Goal: Navigation & Orientation: Find specific page/section

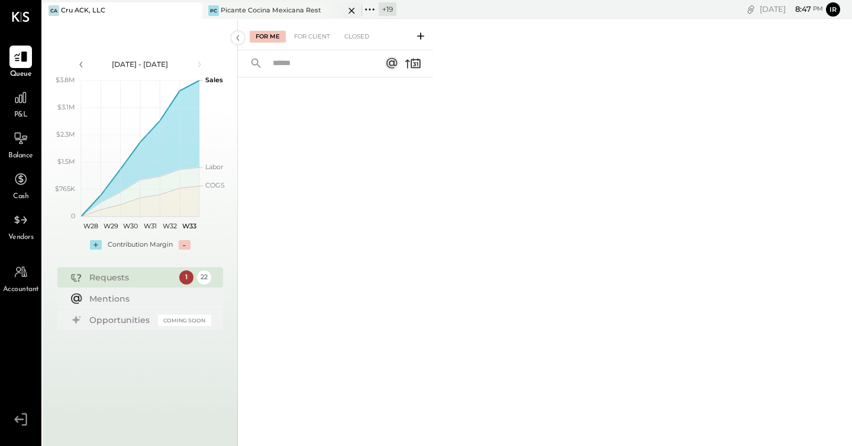
click at [263, 12] on div "Picante Cocina Mexicana Rest" at bounding box center [271, 10] width 101 height 9
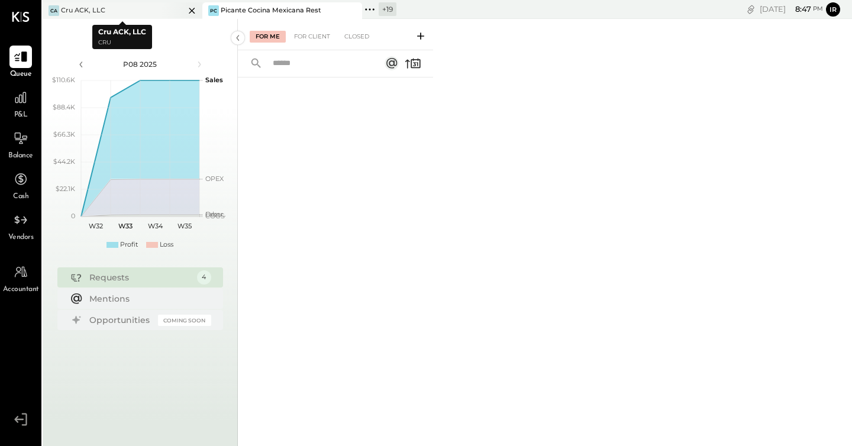
click at [192, 9] on icon at bounding box center [192, 11] width 15 height 14
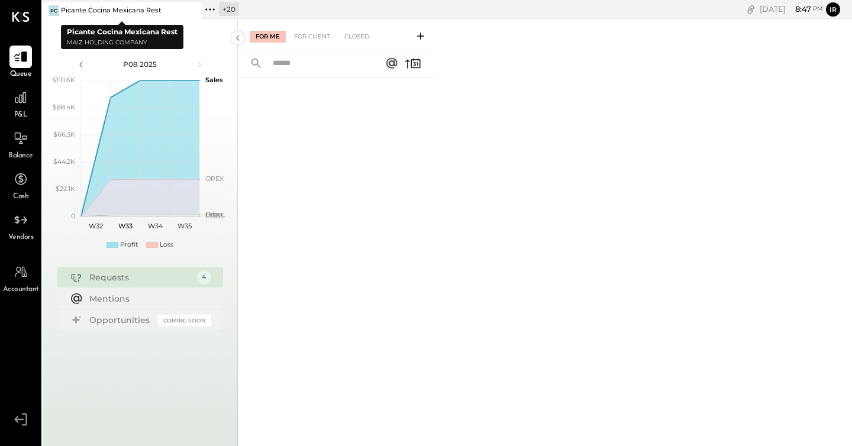
click at [209, 9] on icon at bounding box center [210, 9] width 2 height 2
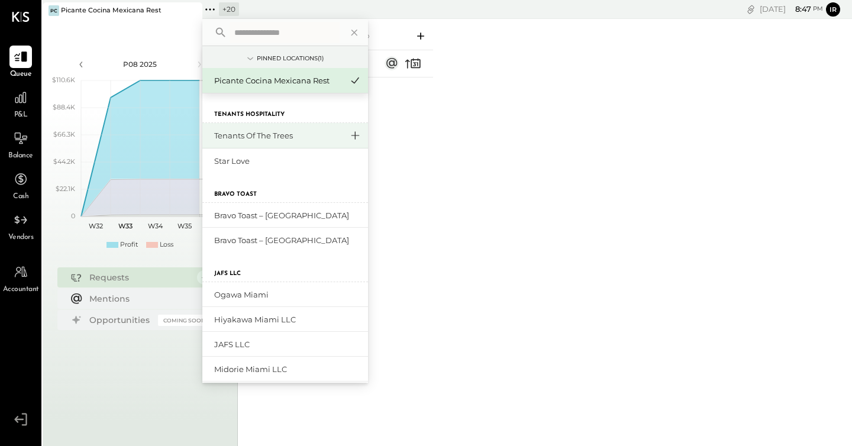
click at [359, 137] on icon at bounding box center [355, 135] width 14 height 15
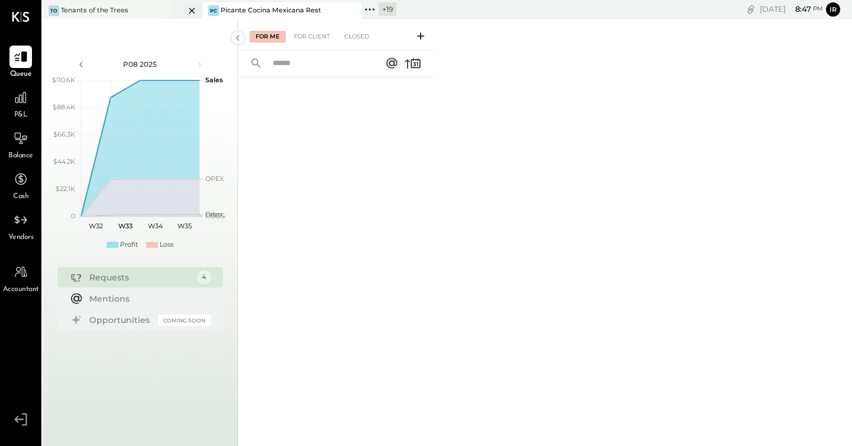
click at [138, 15] on div "To Tenants of the Trees" at bounding box center [123, 10] width 160 height 17
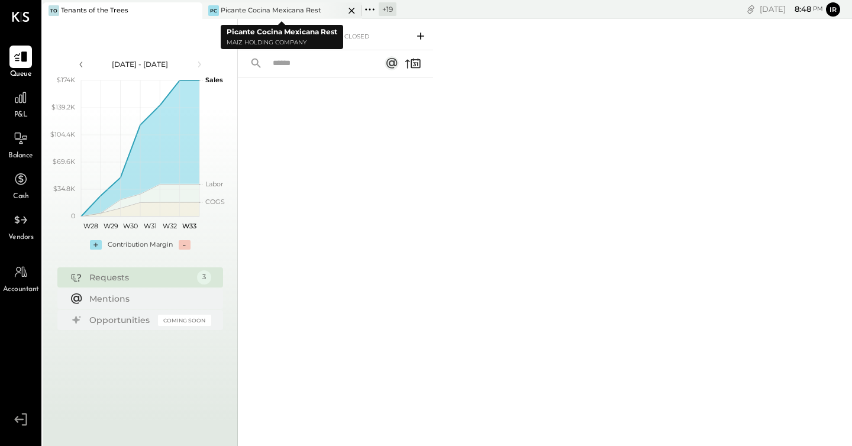
click at [195, 11] on icon at bounding box center [192, 11] width 6 height 6
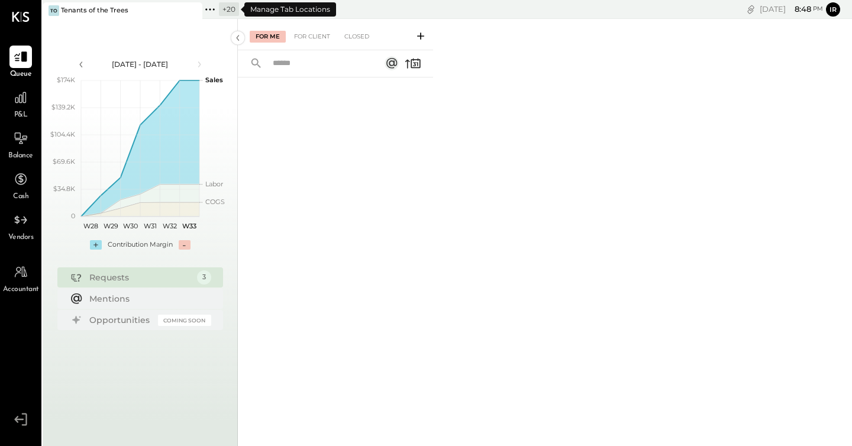
click at [212, 7] on icon at bounding box center [209, 9] width 15 height 15
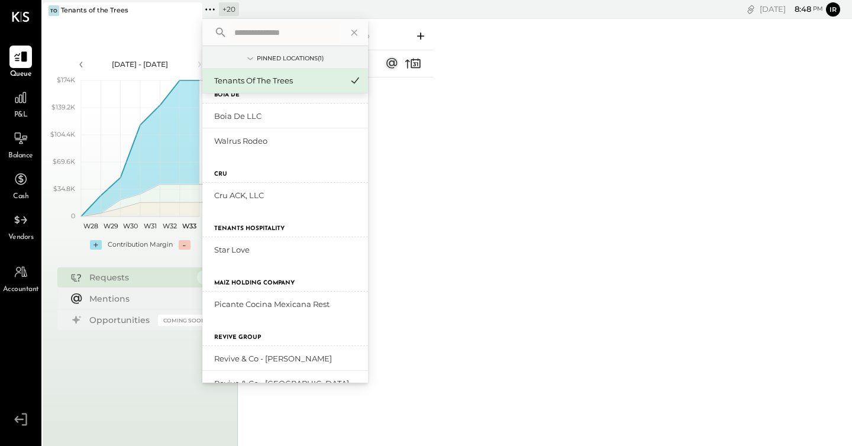
scroll to position [483, 0]
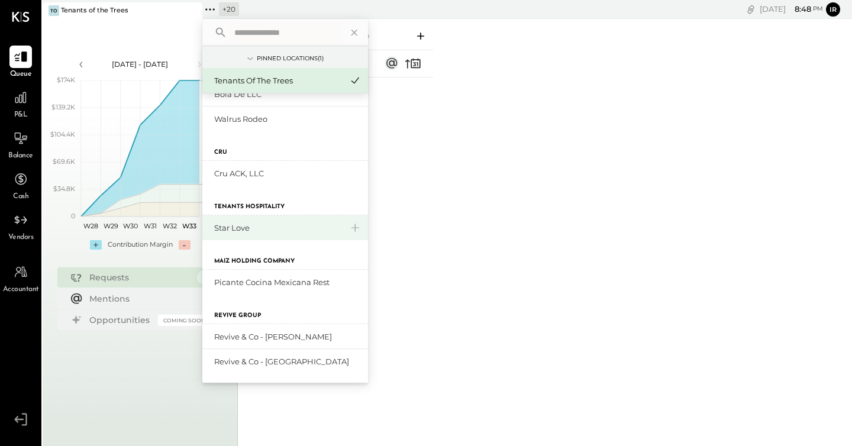
click at [240, 224] on div "Star Love" at bounding box center [278, 228] width 128 height 11
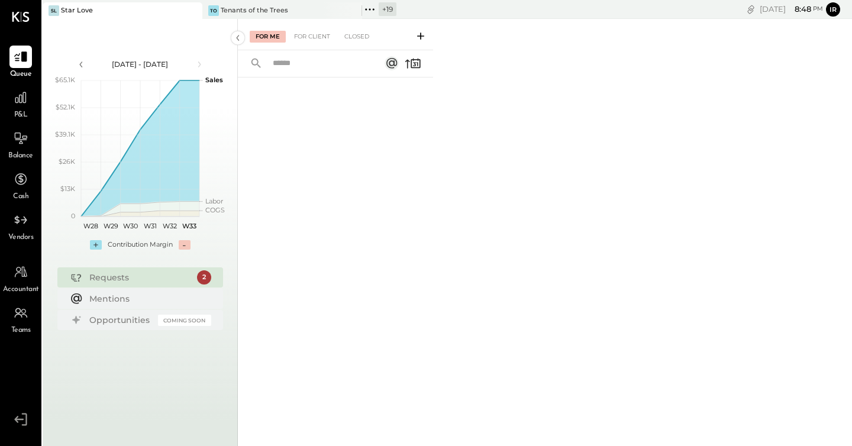
click at [371, 7] on icon at bounding box center [369, 9] width 15 height 15
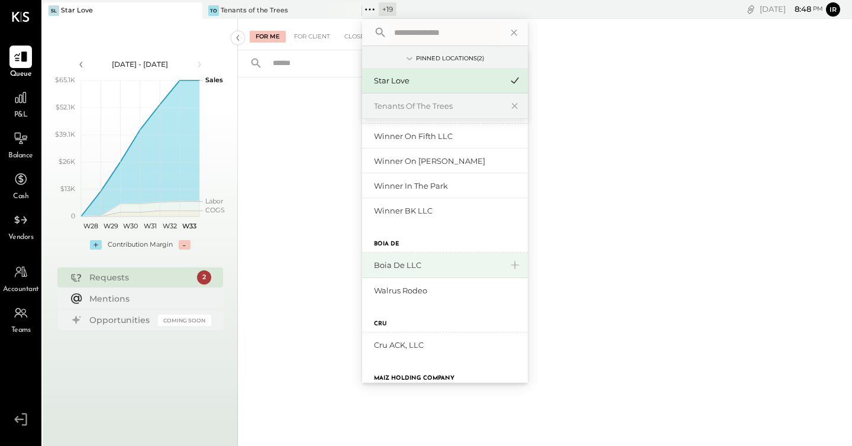
scroll to position [300, 0]
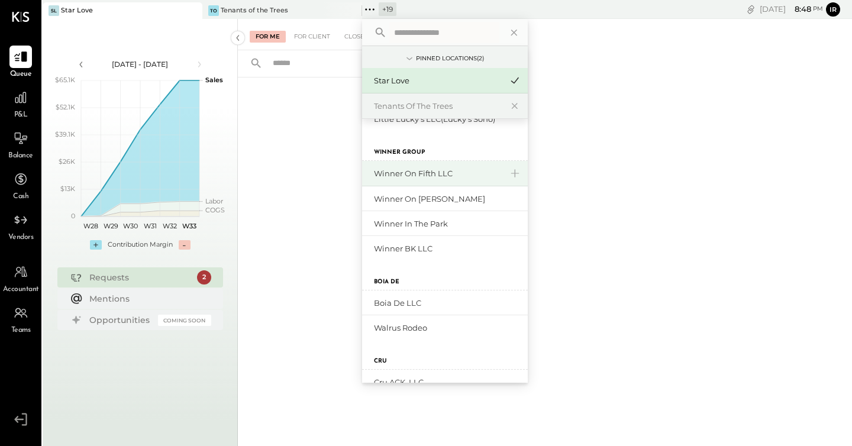
click at [414, 175] on div "Winner on Fifth LLC" at bounding box center [438, 173] width 128 height 11
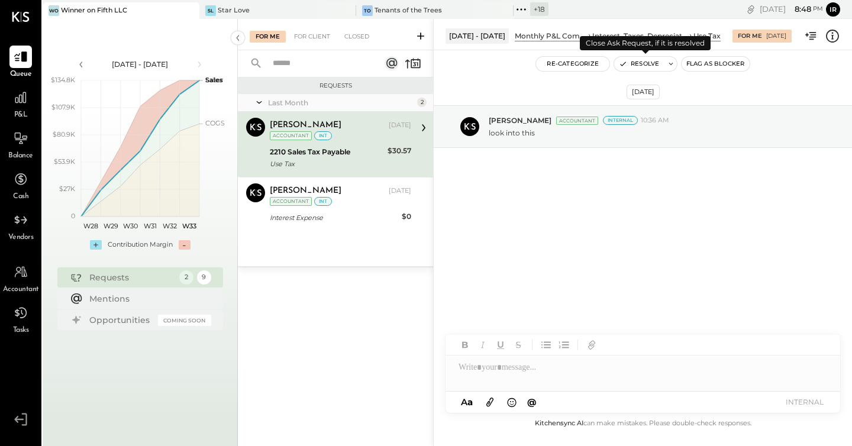
click at [641, 63] on button "Resolve" at bounding box center [639, 64] width 50 height 14
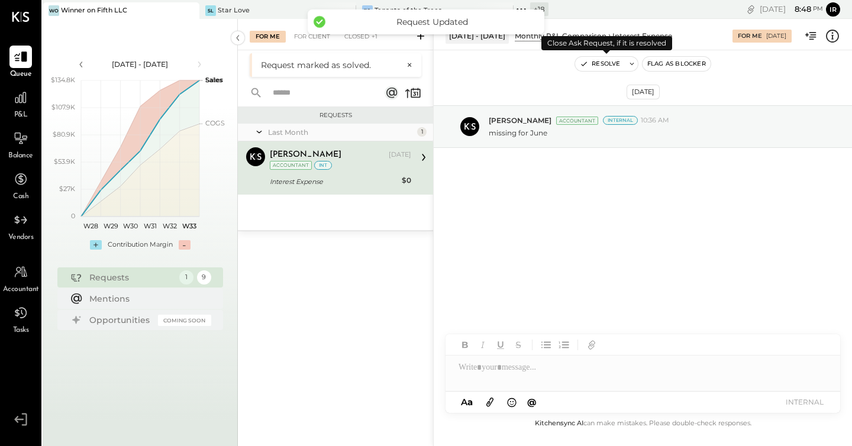
click at [597, 65] on button "Resolve" at bounding box center [600, 64] width 50 height 14
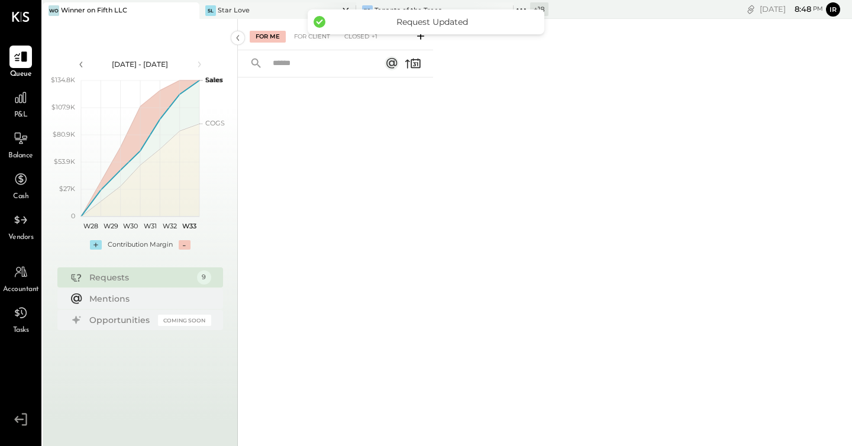
click at [252, 11] on div "SL Star Love" at bounding box center [268, 10] width 139 height 11
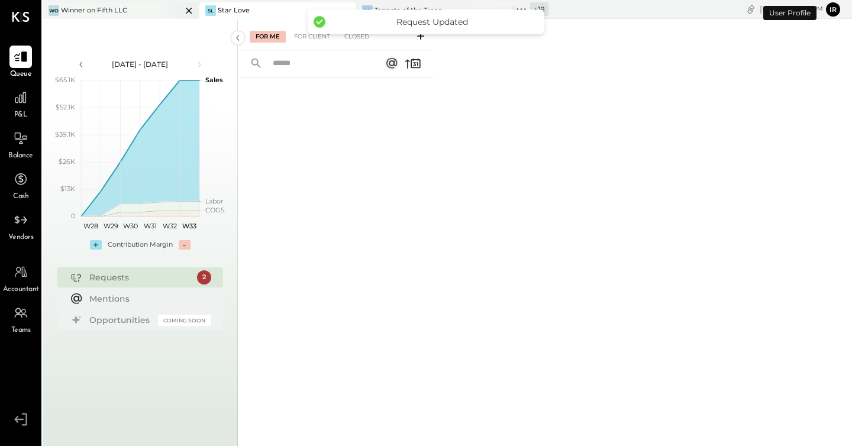
click at [108, 12] on div "Winner on Fifth LLC" at bounding box center [94, 10] width 66 height 9
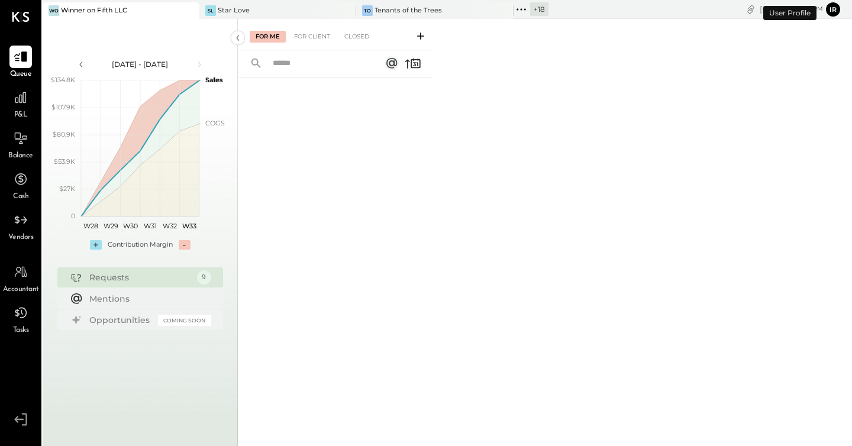
click at [514, 4] on icon at bounding box center [521, 9] width 15 height 15
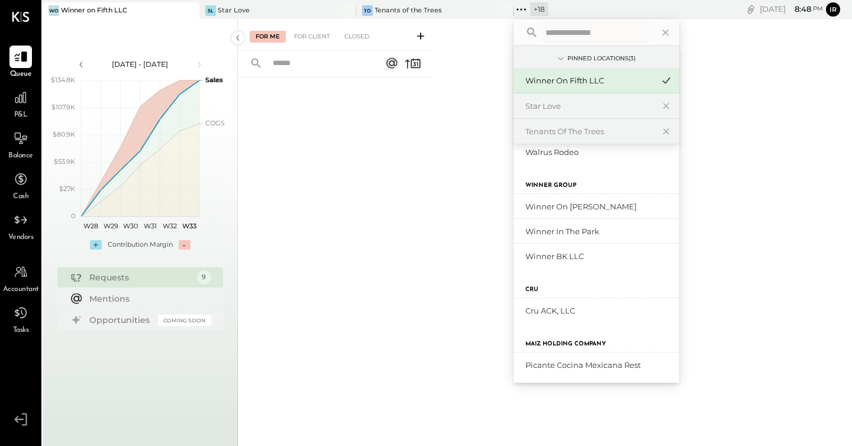
scroll to position [357, 0]
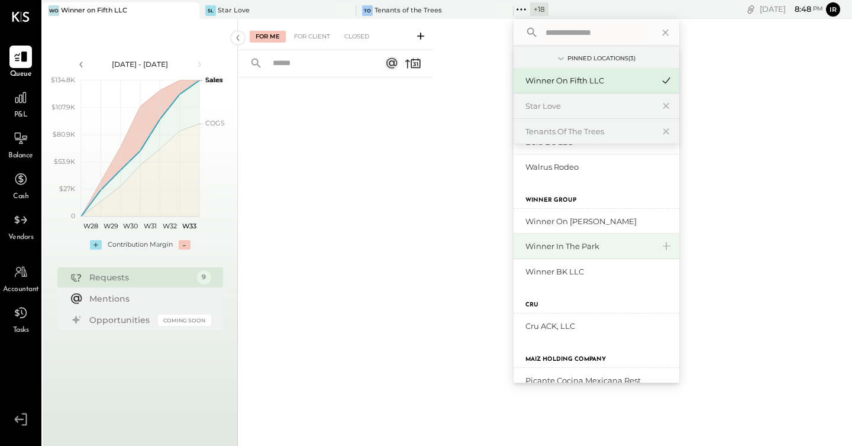
click at [541, 247] on div "Winner in the Park" at bounding box center [590, 246] width 128 height 11
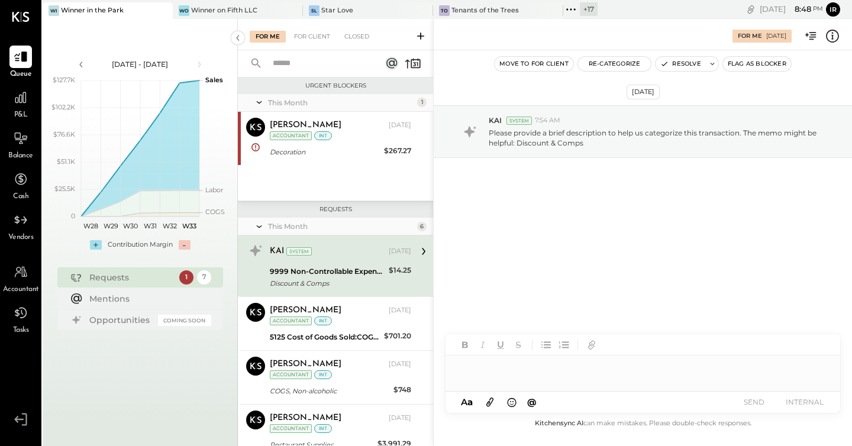
scroll to position [5, 0]
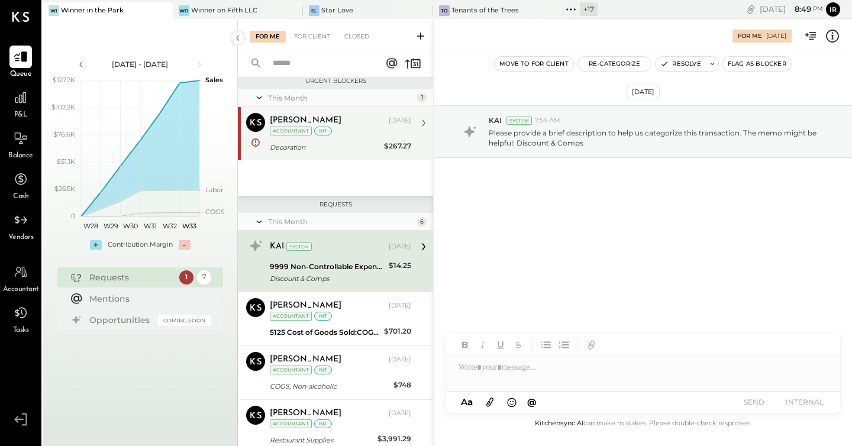
click at [318, 144] on div "Decoration" at bounding box center [325, 147] width 111 height 12
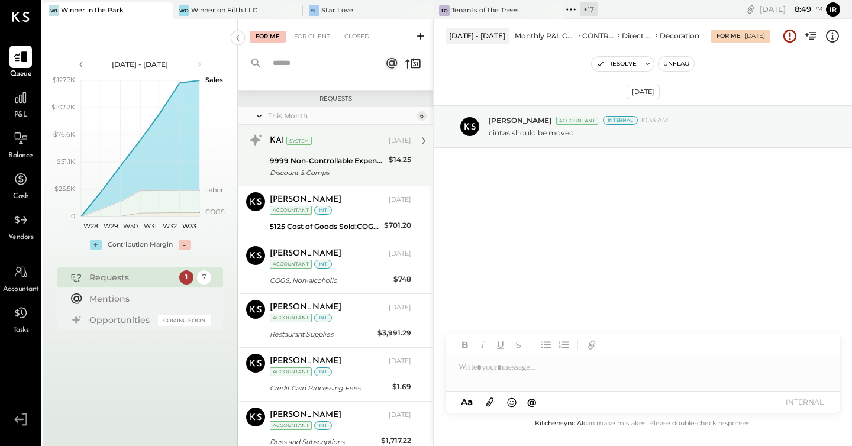
scroll to position [156, 0]
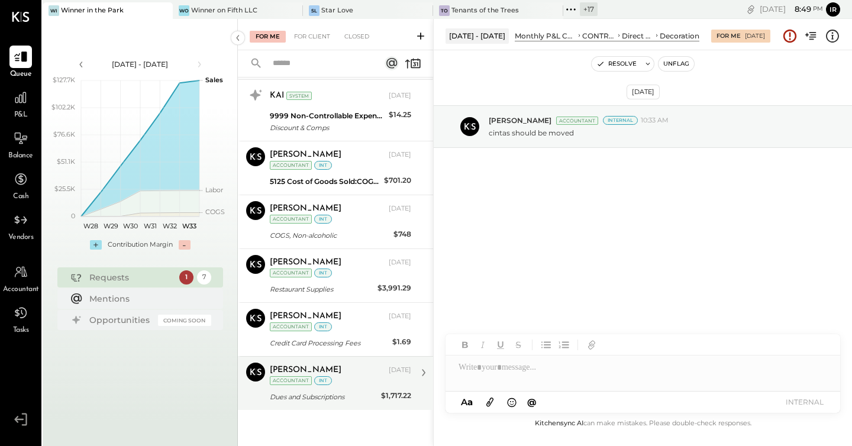
click at [304, 394] on div "Dues and Subscriptions" at bounding box center [324, 397] width 108 height 12
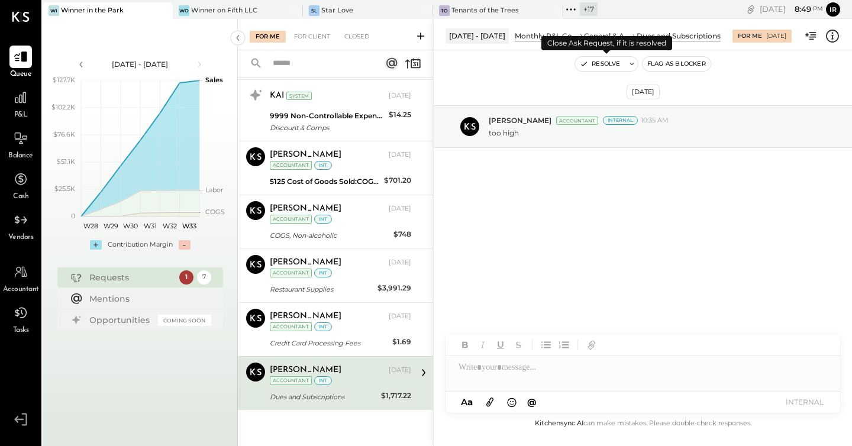
click at [592, 64] on button "Resolve" at bounding box center [600, 64] width 50 height 14
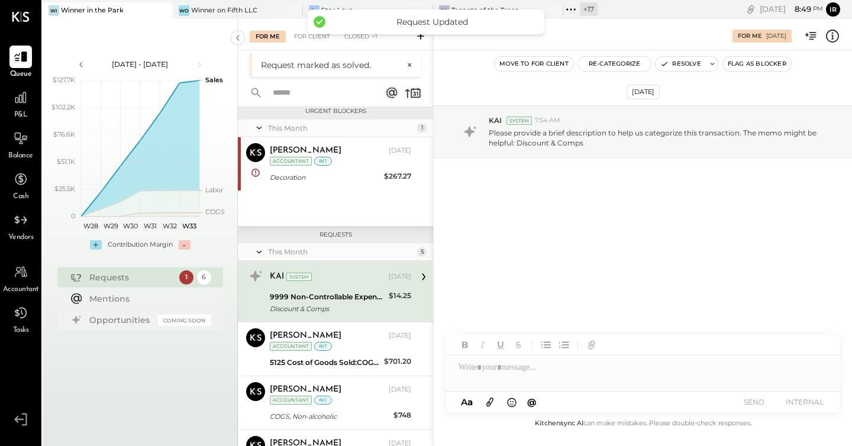
scroll to position [102, 0]
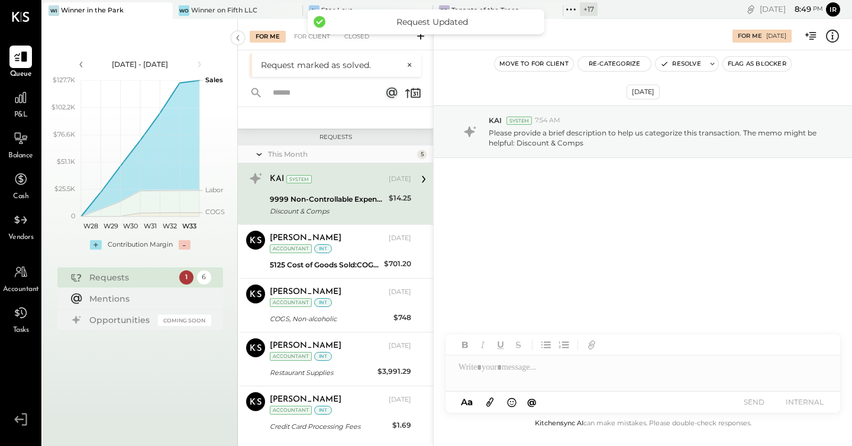
click at [330, 192] on div "9999 Non-Controllable Expenses:Other Income and Expenses:To Be Classified Disco…" at bounding box center [327, 205] width 115 height 26
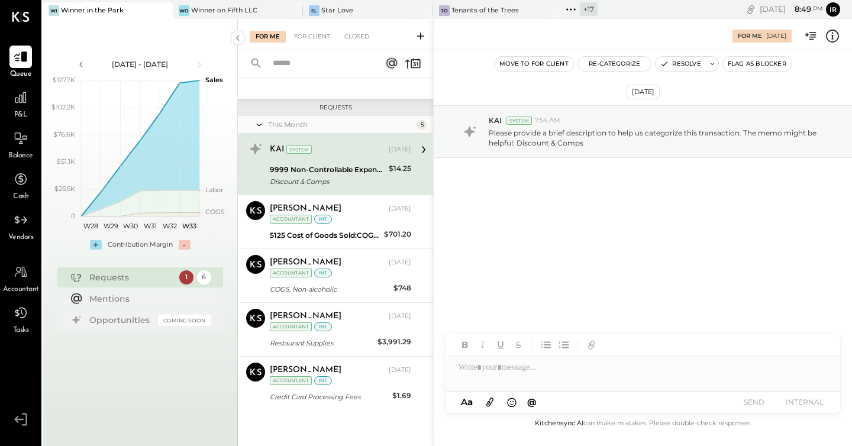
click at [674, 72] on div "Move to for client Re-Categorize Resolve Flag as Blocker" at bounding box center [643, 63] width 418 height 27
click at [684, 67] on button "Resolve" at bounding box center [681, 64] width 50 height 14
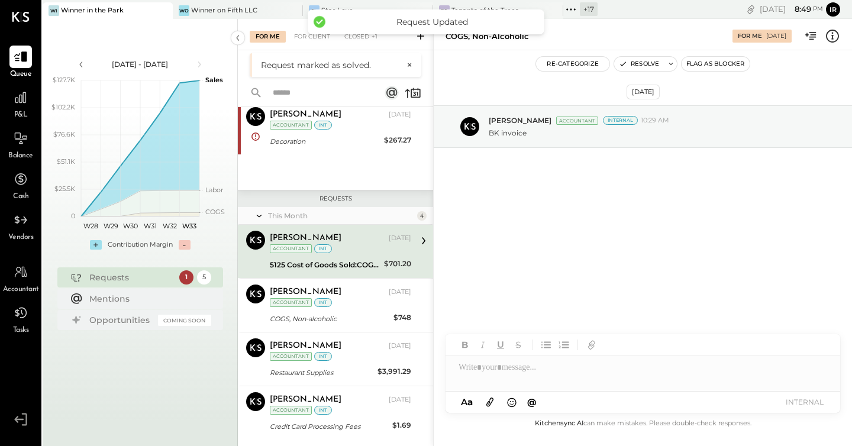
scroll to position [40, 0]
click at [350, 239] on div "[PERSON_NAME]" at bounding box center [328, 239] width 117 height 12
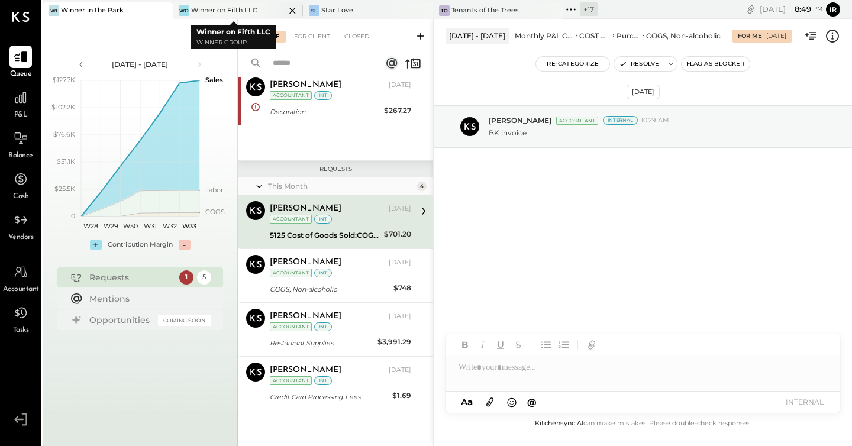
click at [201, 12] on div "Winner on Fifth LLC" at bounding box center [224, 10] width 66 height 9
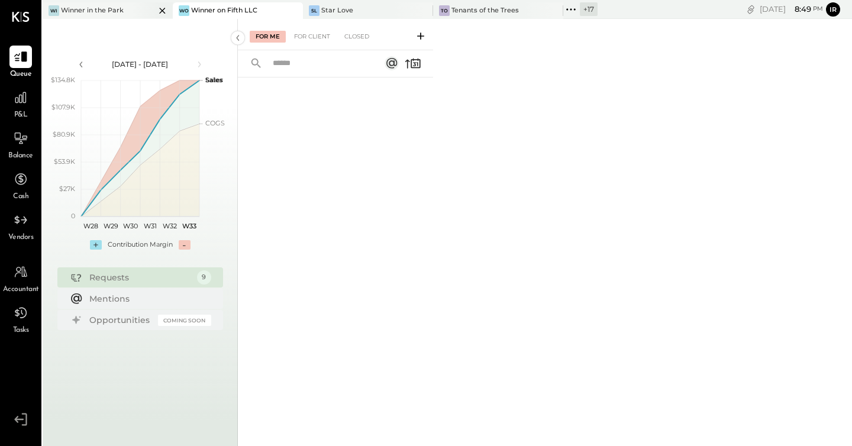
click at [92, 12] on div "Winner in the Park" at bounding box center [92, 10] width 63 height 9
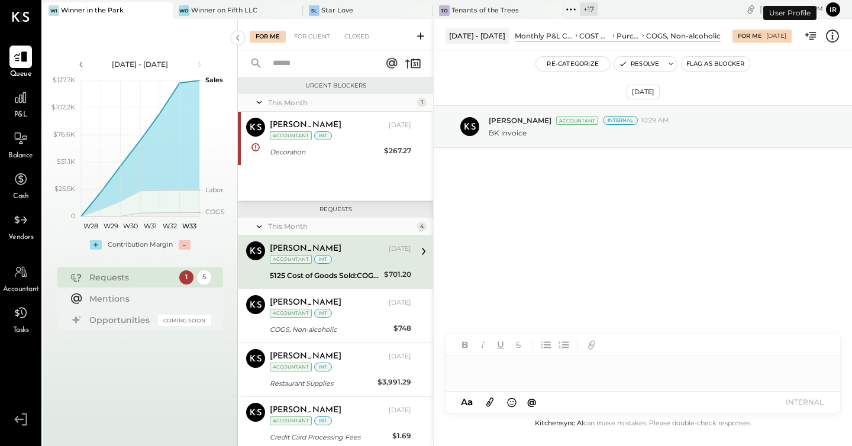
scroll to position [1, 0]
click at [563, 8] on icon at bounding box center [570, 9] width 15 height 15
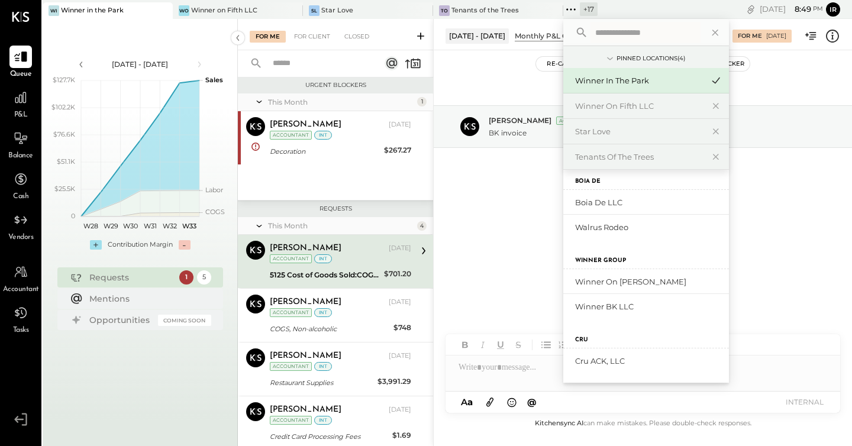
scroll to position [320, 0]
click at [629, 282] on div "Winner on [PERSON_NAME]" at bounding box center [639, 284] width 128 height 11
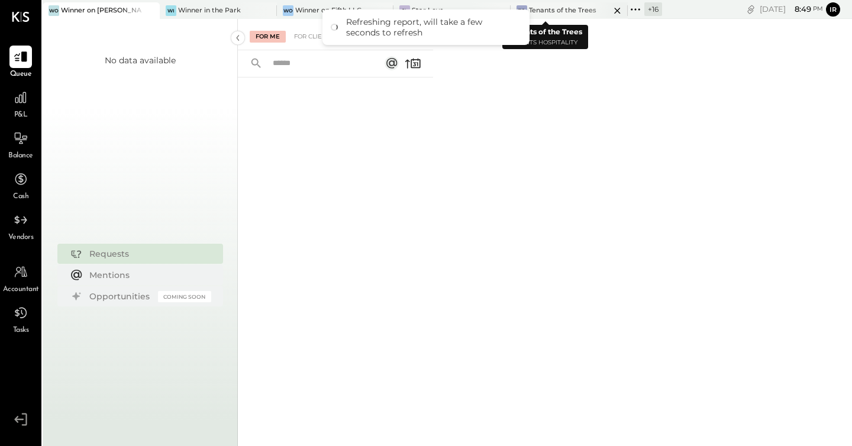
click at [586, 8] on div at bounding box center [606, 10] width 41 height 16
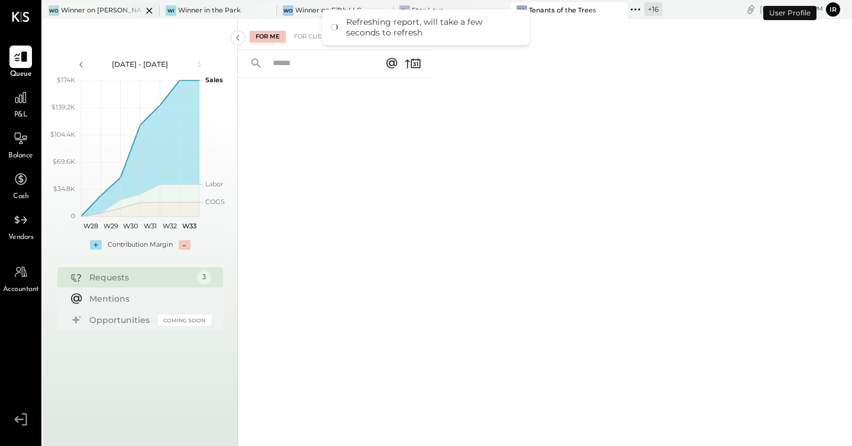
click at [105, 4] on div "Wo Winner on Franklin" at bounding box center [101, 10] width 117 height 17
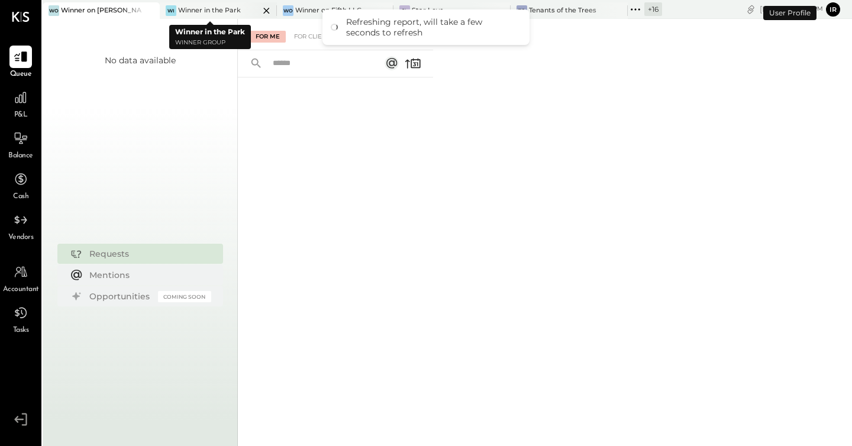
click at [152, 9] on icon at bounding box center [149, 11] width 6 height 6
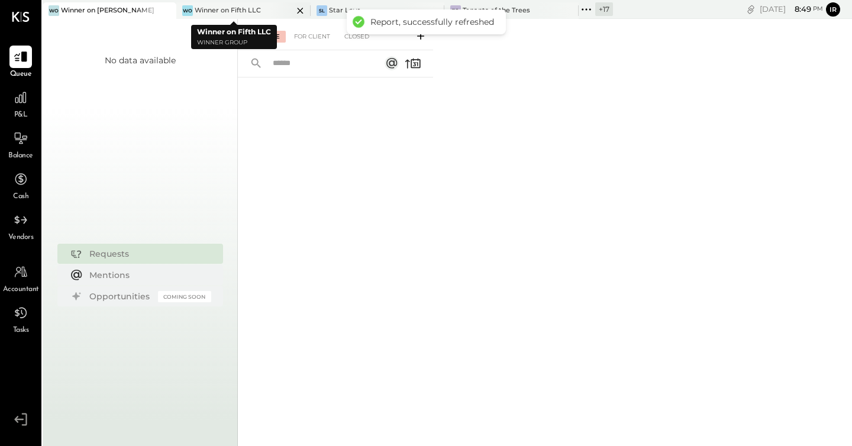
click at [293, 11] on icon at bounding box center [300, 11] width 15 height 14
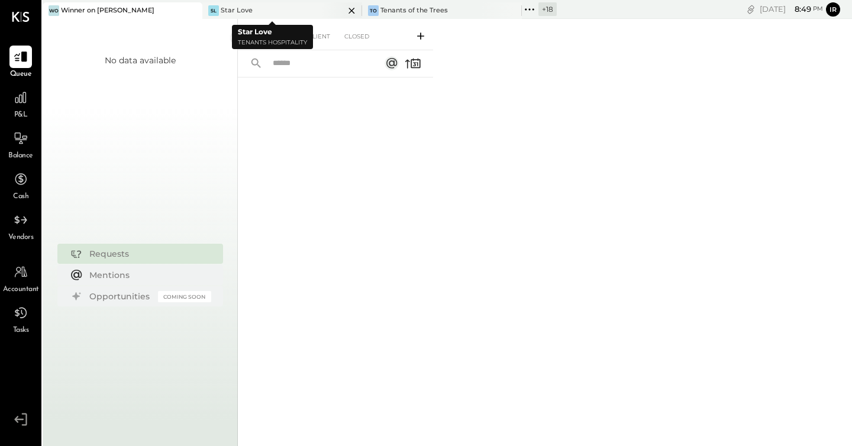
click at [344, 13] on icon at bounding box center [351, 11] width 15 height 14
click at [352, 12] on icon at bounding box center [351, 11] width 15 height 14
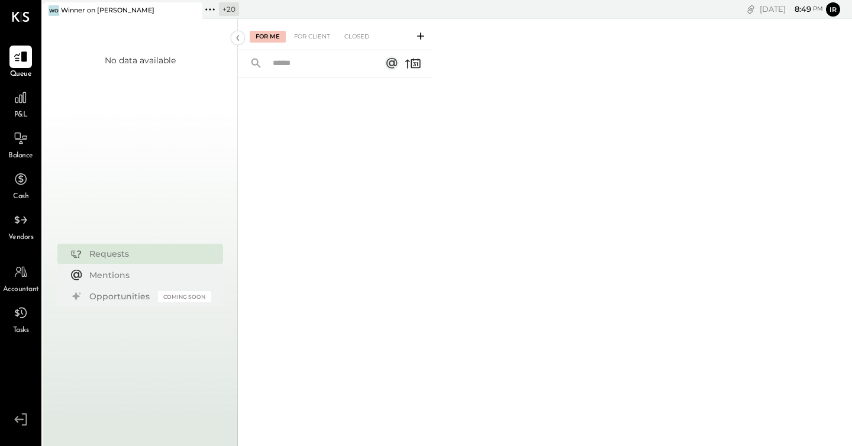
click at [209, 9] on icon at bounding box center [209, 9] width 15 height 15
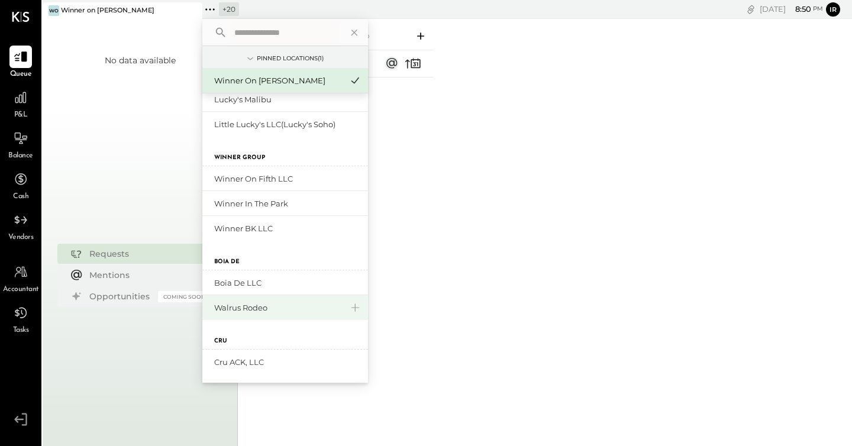
scroll to position [339, 0]
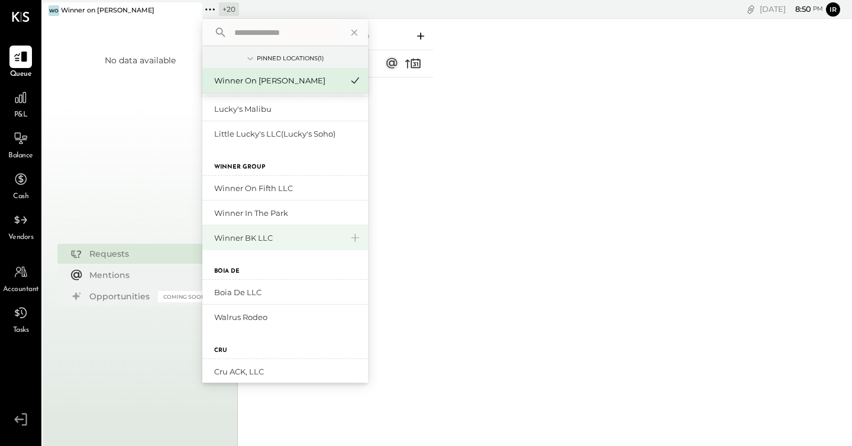
click at [243, 238] on div "Winner BK LLC" at bounding box center [278, 238] width 128 height 11
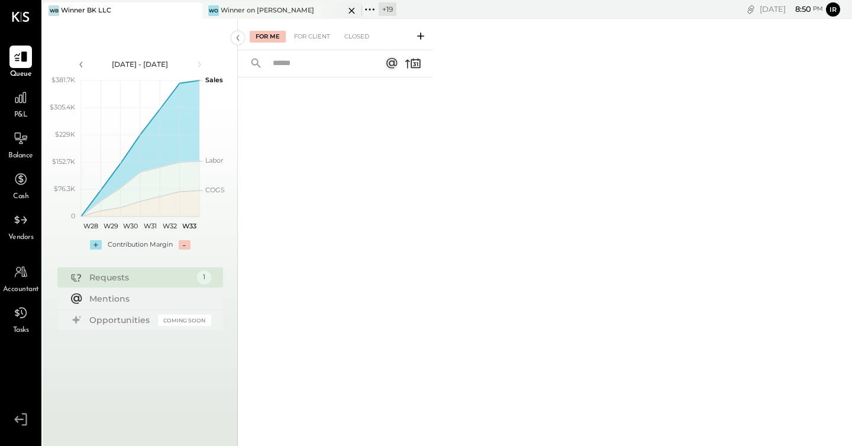
click at [266, 8] on div "Winner on [PERSON_NAME]" at bounding box center [268, 10] width 94 height 9
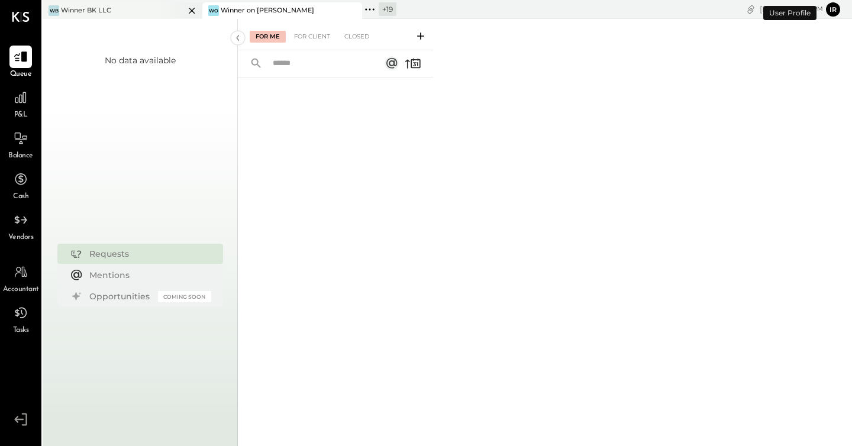
click at [191, 11] on icon at bounding box center [192, 11] width 6 height 6
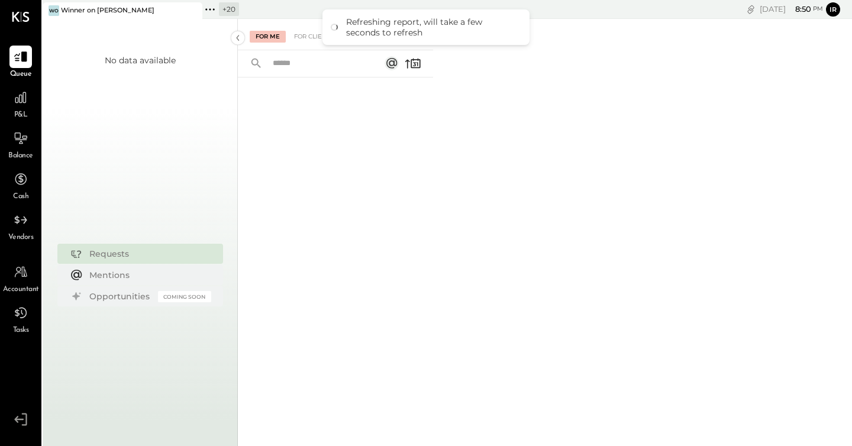
click at [212, 12] on icon at bounding box center [209, 9] width 15 height 15
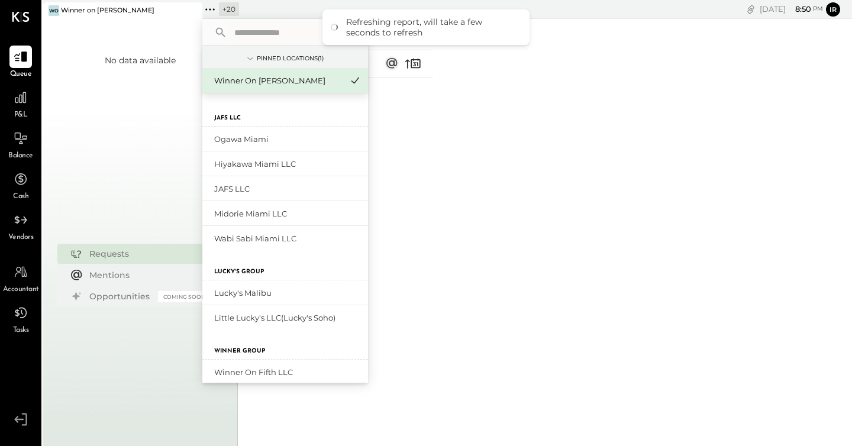
scroll to position [483, 0]
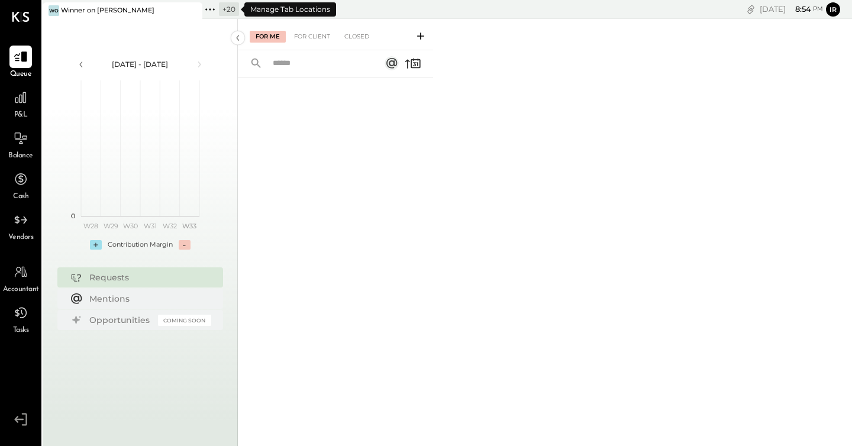
click at [209, 15] on icon at bounding box center [209, 9] width 15 height 15
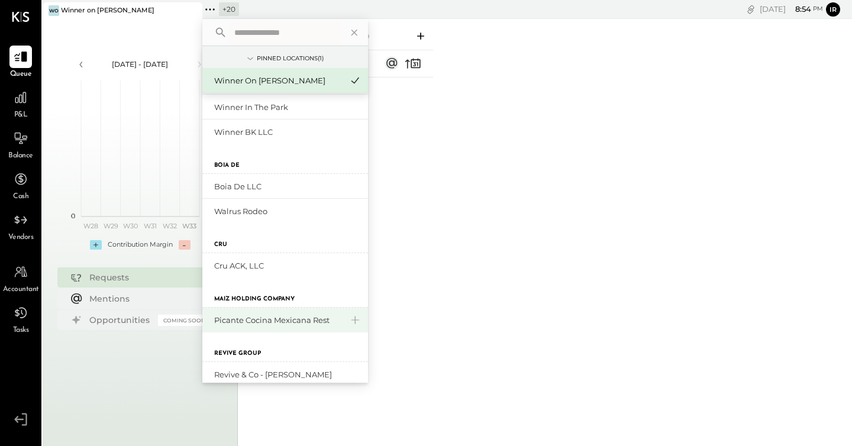
scroll to position [483, 0]
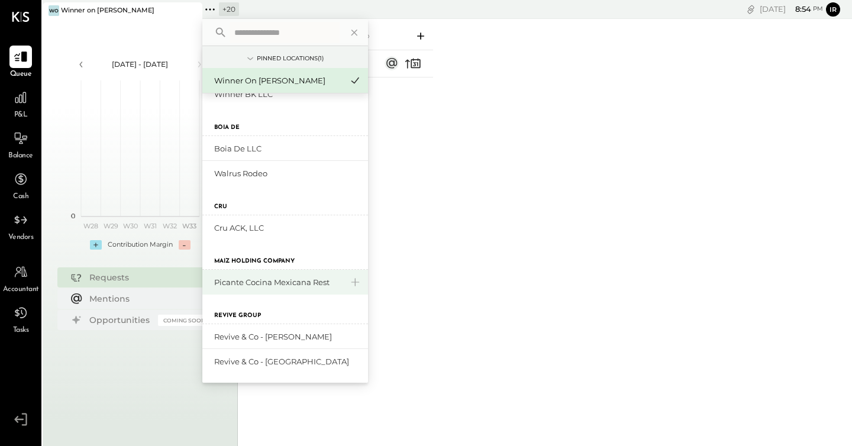
click at [267, 279] on div "Picante Cocina Mexicana Rest" at bounding box center [278, 282] width 128 height 11
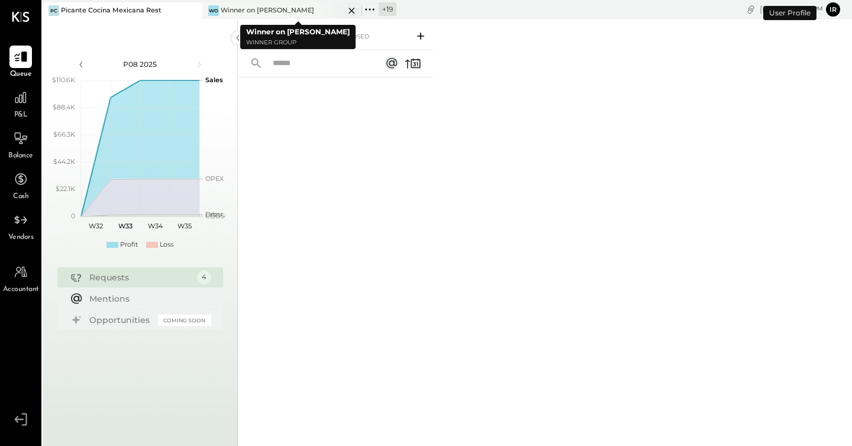
click at [351, 14] on icon at bounding box center [351, 11] width 15 height 14
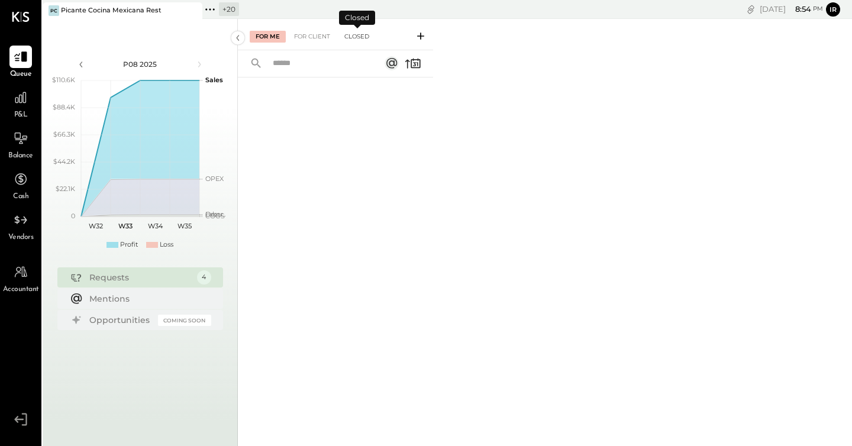
click at [362, 34] on div "Closed" at bounding box center [356, 37] width 37 height 12
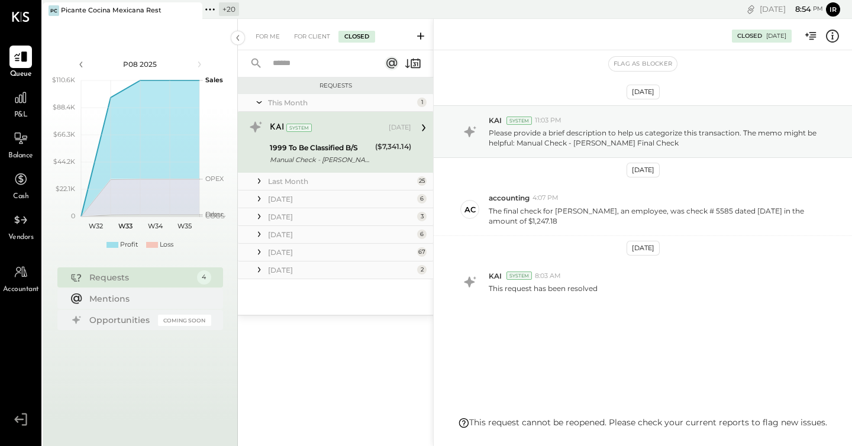
click at [309, 269] on div "[DATE]" at bounding box center [341, 270] width 146 height 10
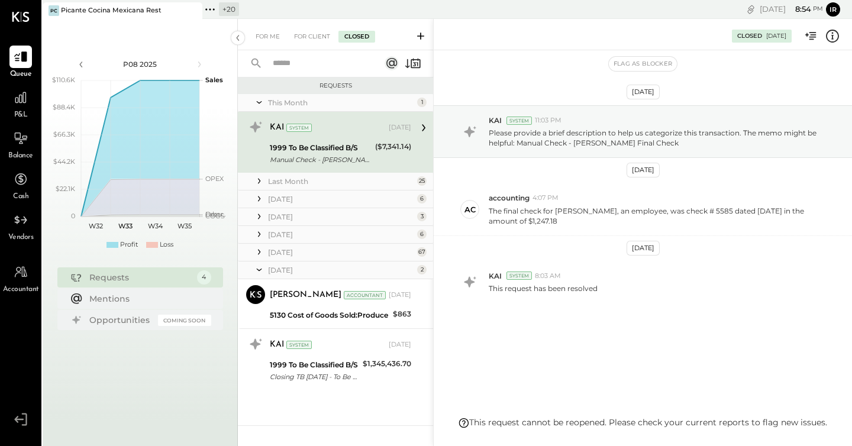
click at [308, 253] on div "[DATE]" at bounding box center [341, 252] width 146 height 10
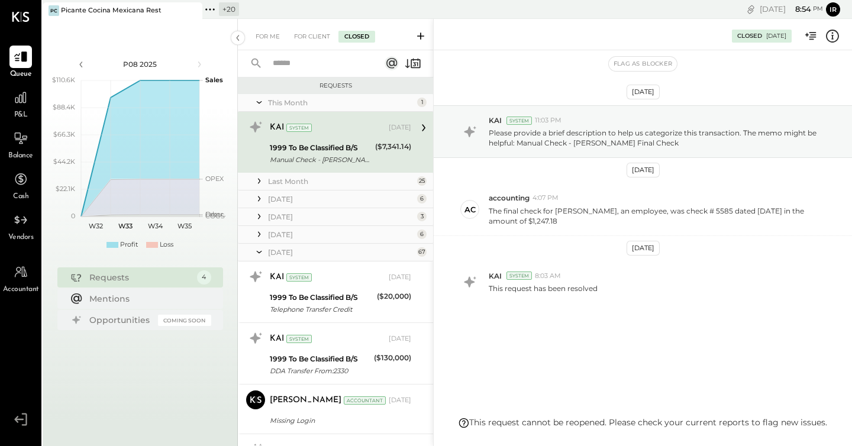
click at [304, 237] on div "[DATE]" at bounding box center [341, 235] width 146 height 10
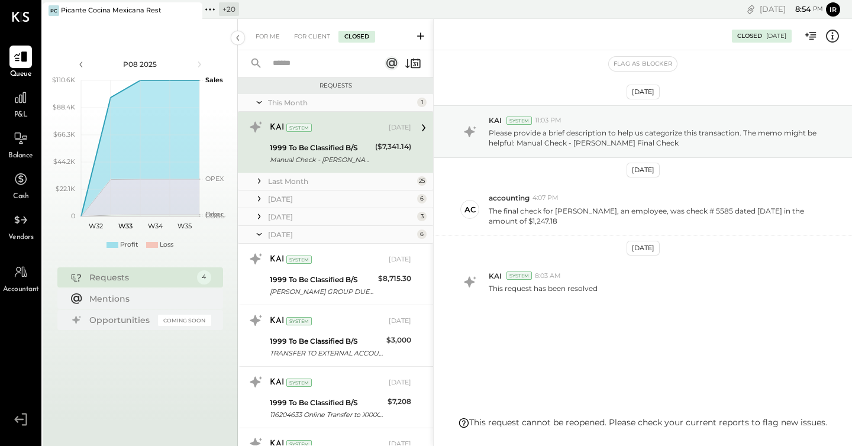
click at [315, 211] on div "[DATE] 3" at bounding box center [335, 217] width 195 height 18
click at [311, 212] on div "[DATE]" at bounding box center [341, 217] width 146 height 10
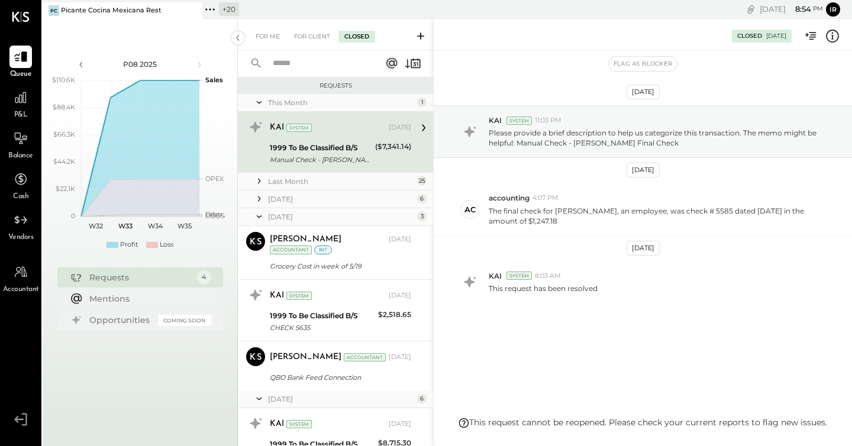
click at [297, 203] on div "[DATE]" at bounding box center [341, 199] width 146 height 10
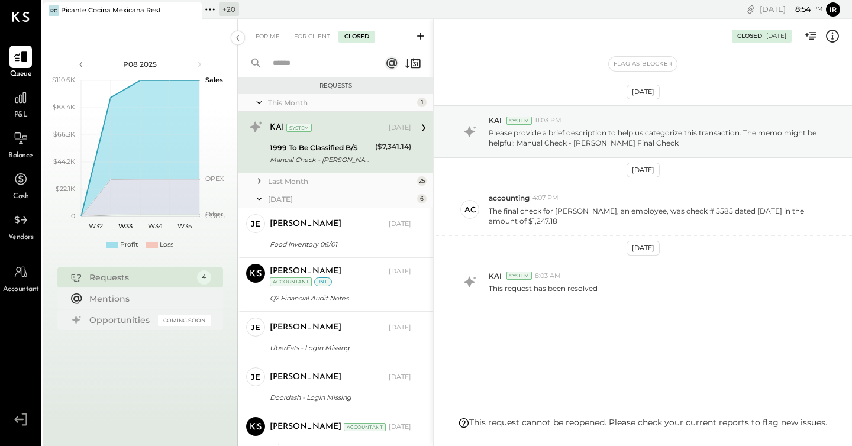
click at [312, 185] on div "Last Month" at bounding box center [341, 181] width 146 height 10
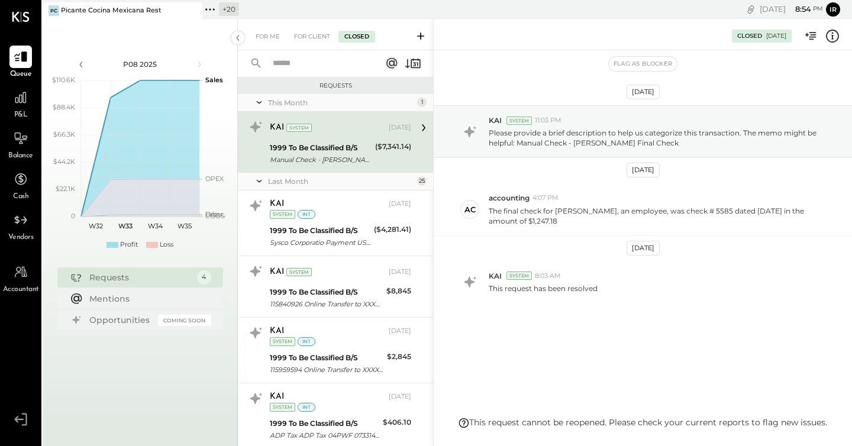
click at [337, 131] on div "KAI System" at bounding box center [328, 128] width 117 height 12
